Goal: Find specific page/section: Find specific page/section

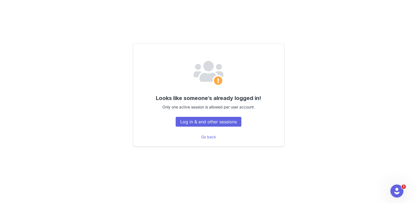
drag, startPoint x: 82, startPoint y: 114, endPoint x: 164, endPoint y: 110, distance: 82.3
click at [82, 114] on div "Looks like someone's already logged in! Only one active session is allowed per …" at bounding box center [208, 95] width 380 height 142
click at [222, 120] on button "Log in & end other sessions" at bounding box center [209, 122] width 66 height 10
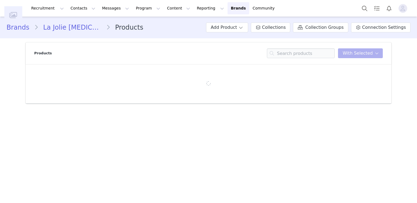
click at [23, 79] on section "Products You have 0 product s selected Add to Collections Remove from Collectio…" at bounding box center [208, 72] width 374 height 69
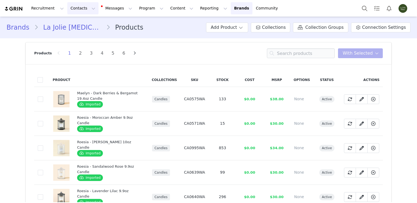
click at [75, 10] on button "Contacts Contacts" at bounding box center [82, 8] width 31 height 12
click at [79, 33] on p "Prospects" at bounding box center [78, 34] width 18 height 6
